Goal: Task Accomplishment & Management: Manage account settings

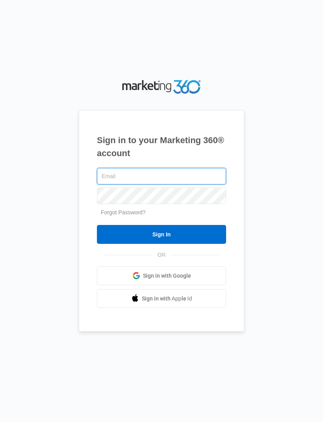
type input "[EMAIL_ADDRESS][DOMAIN_NAME]"
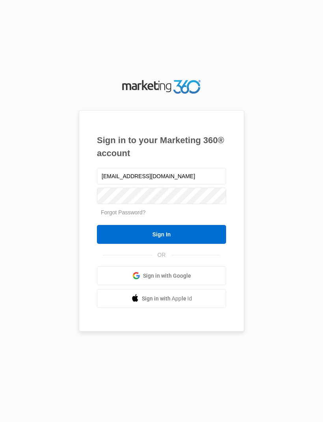
click at [161, 244] on input "Sign In" at bounding box center [161, 234] width 129 height 19
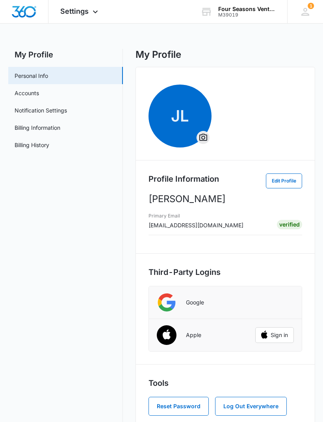
scroll to position [11, 0]
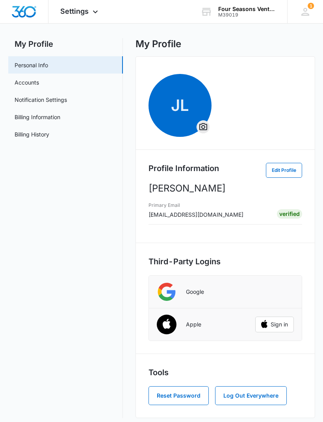
click at [39, 83] on link "Accounts" at bounding box center [27, 82] width 24 height 8
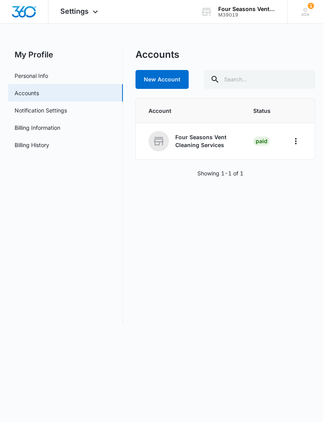
click at [67, 109] on link "Notification Settings" at bounding box center [41, 110] width 52 height 8
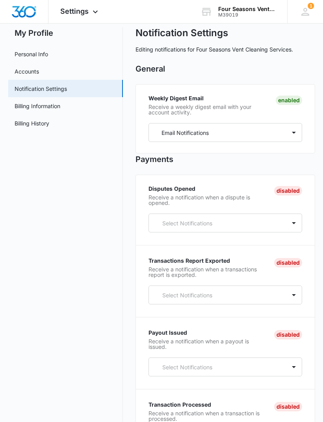
scroll to position [24, 0]
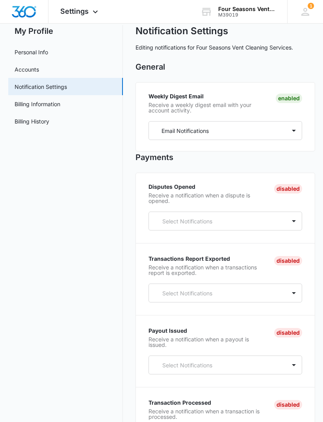
click at [60, 105] on link "Billing Information" at bounding box center [38, 104] width 46 height 8
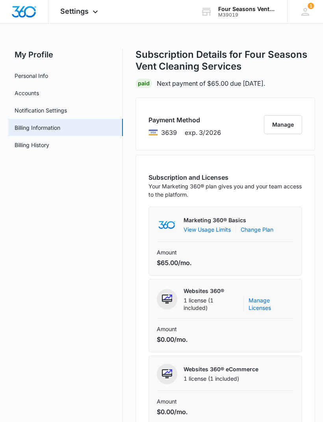
click at [308, 15] on div "1" at bounding box center [305, 12] width 12 height 12
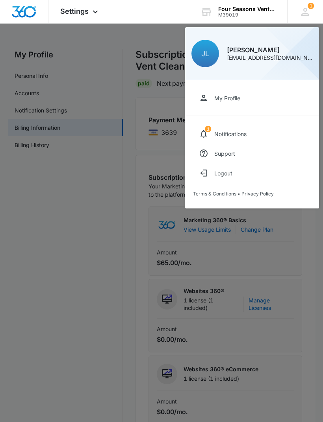
click at [233, 131] on div "Notifications" at bounding box center [230, 134] width 32 height 7
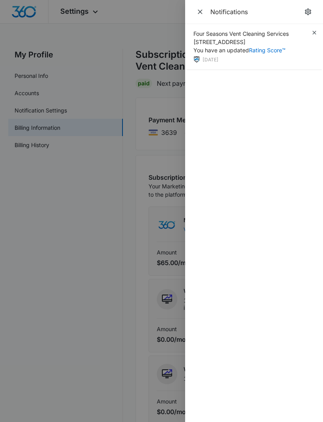
click at [313, 35] on icon "button" at bounding box center [314, 33] width 6 height 6
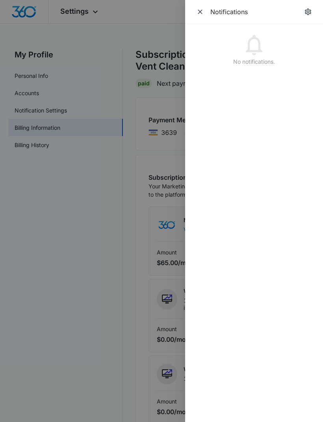
click at [203, 12] on icon "Close" at bounding box center [200, 12] width 8 height 8
